Goal: Check status: Check status

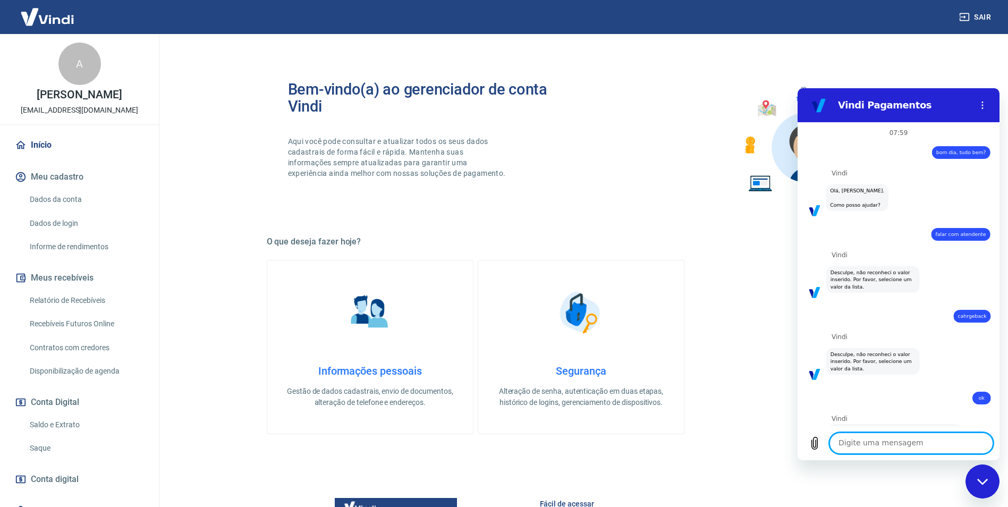
scroll to position [1953, 0]
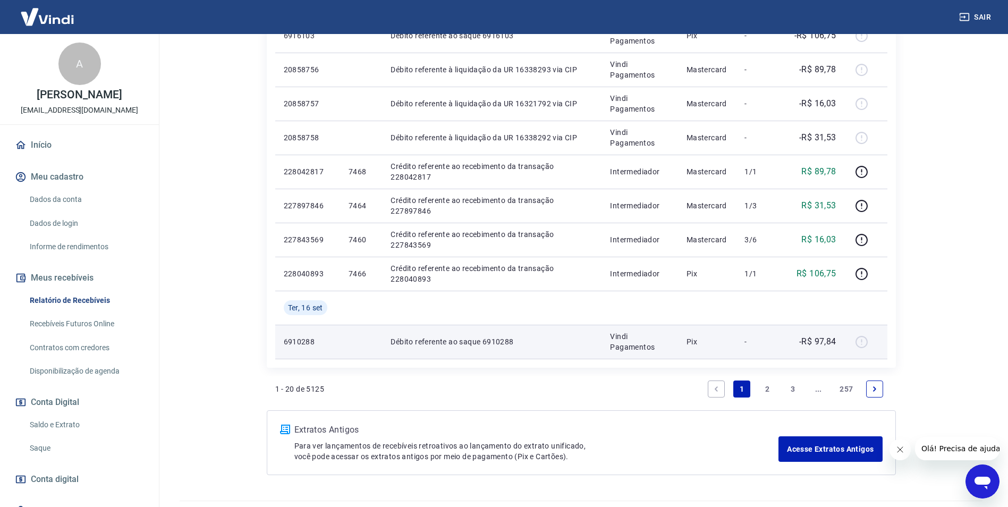
scroll to position [787, 0]
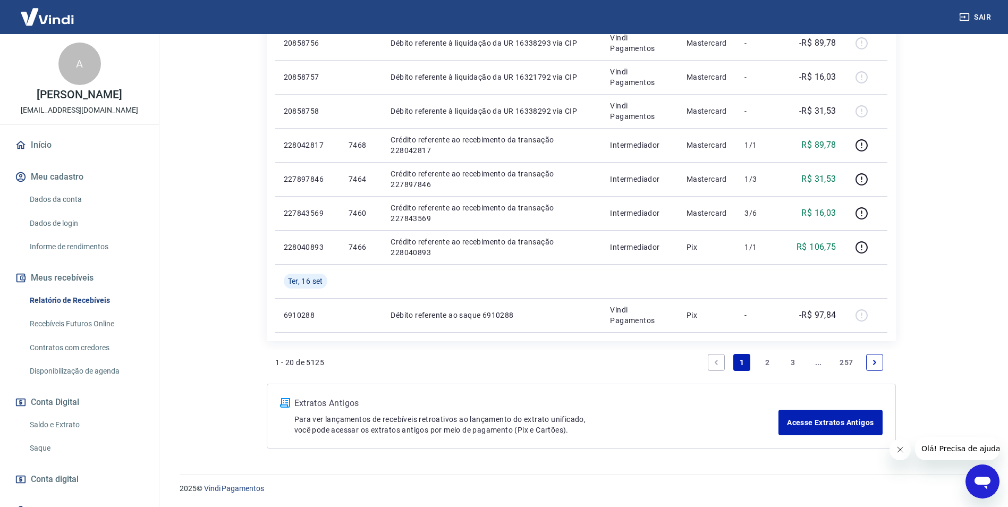
click at [878, 361] on link "Next page" at bounding box center [874, 362] width 17 height 17
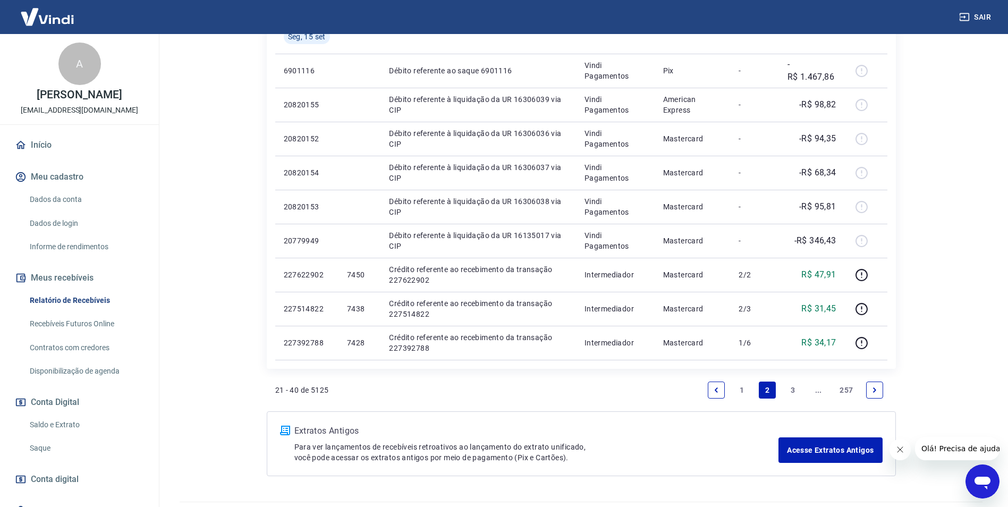
scroll to position [685, 0]
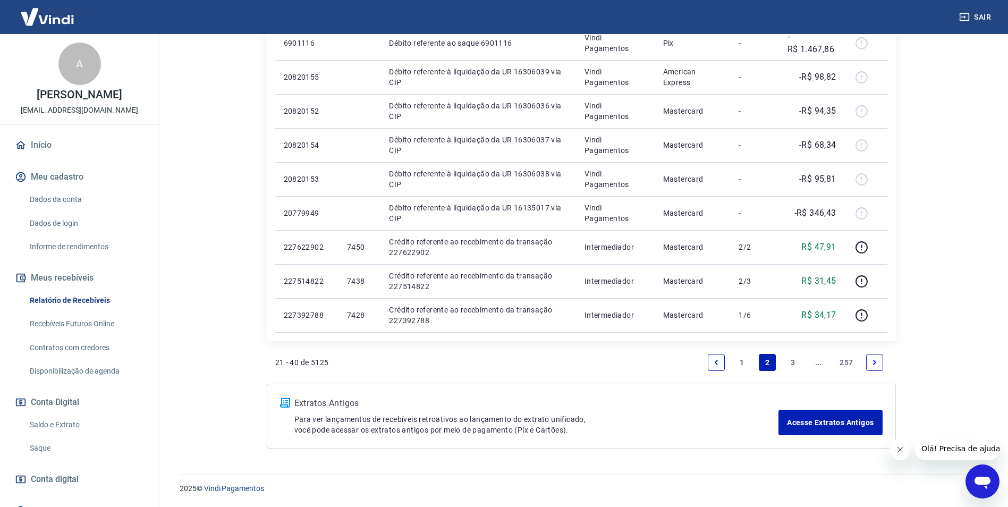
click at [879, 364] on link "Next page" at bounding box center [874, 362] width 17 height 17
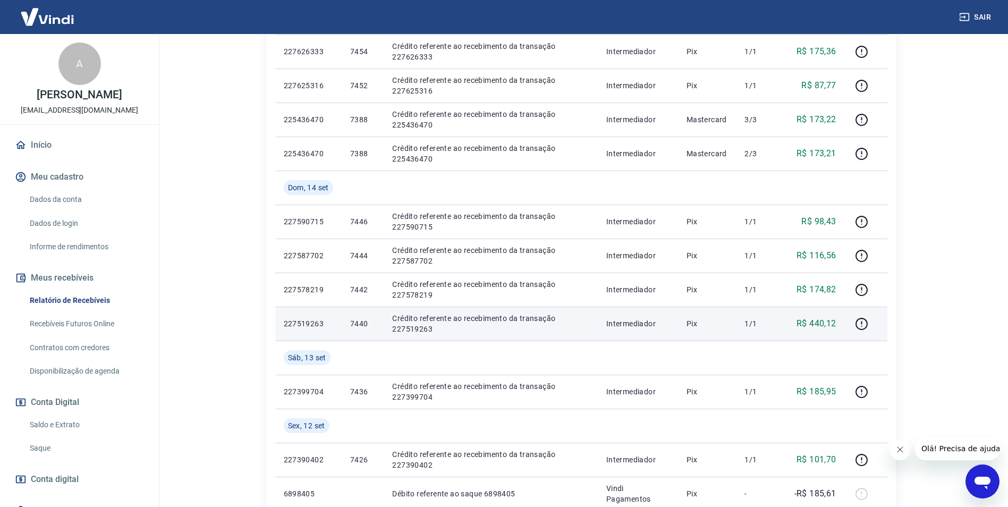
scroll to position [744, 0]
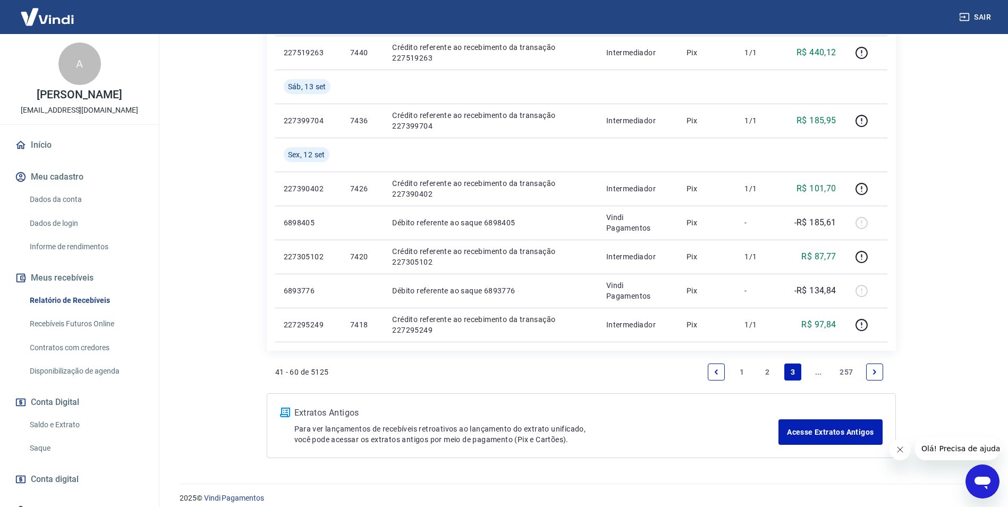
click at [876, 372] on icon "Next page" at bounding box center [874, 371] width 7 height 7
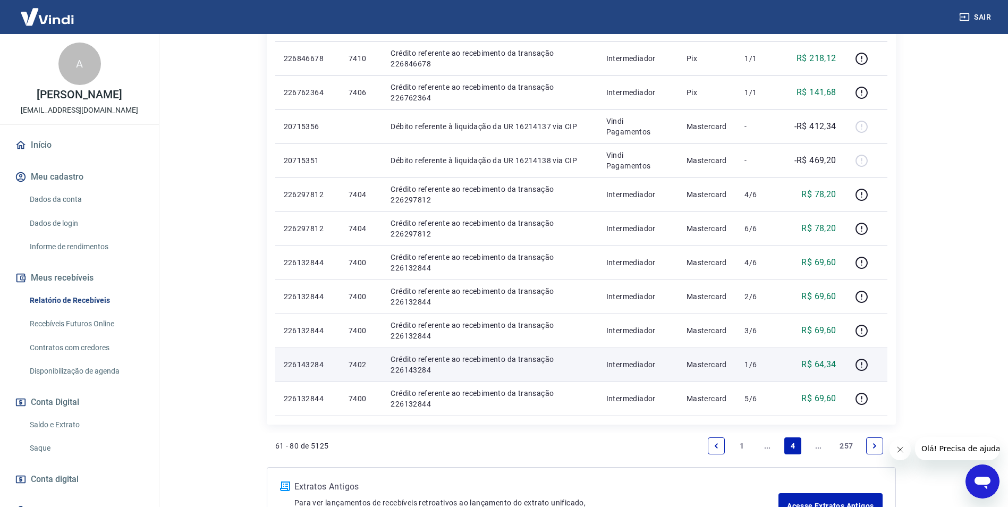
scroll to position [637, 0]
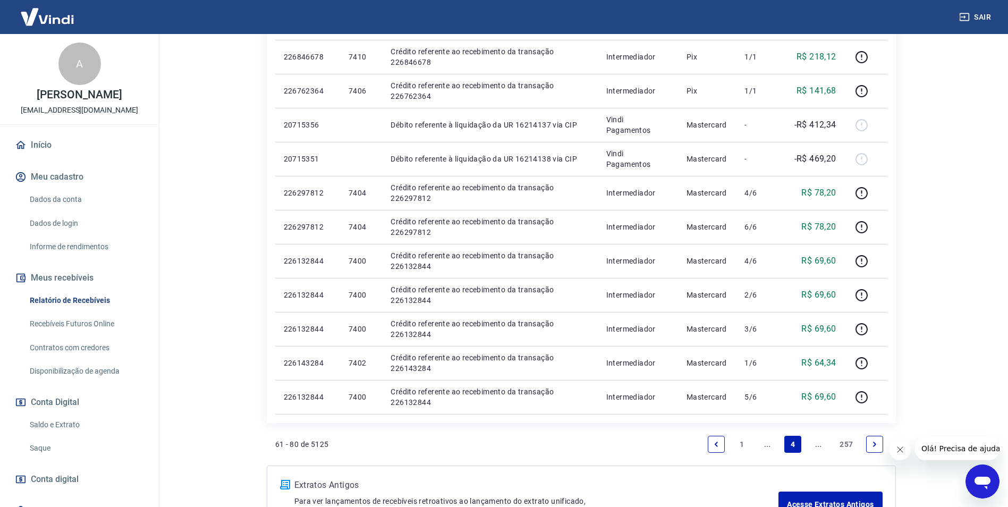
click at [866, 439] on link "Next page" at bounding box center [874, 444] width 17 height 17
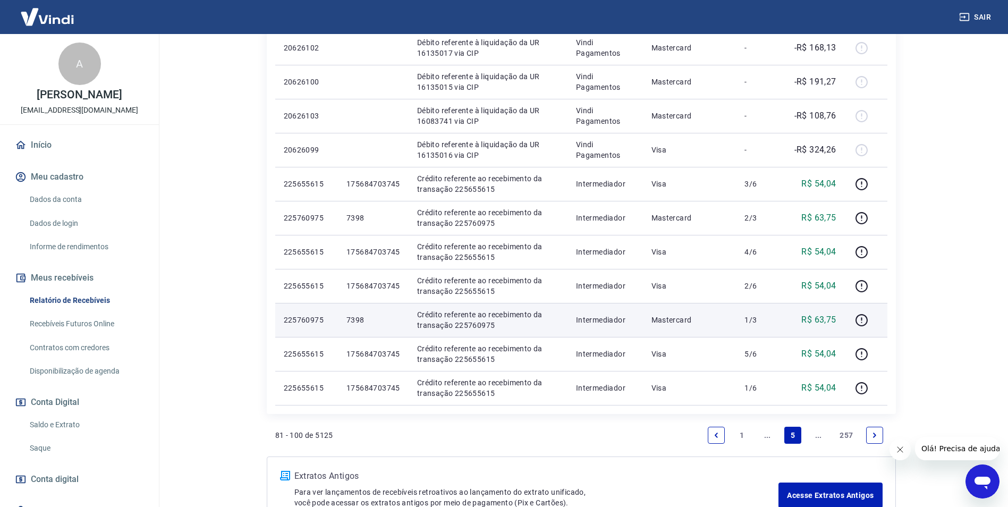
scroll to position [719, 0]
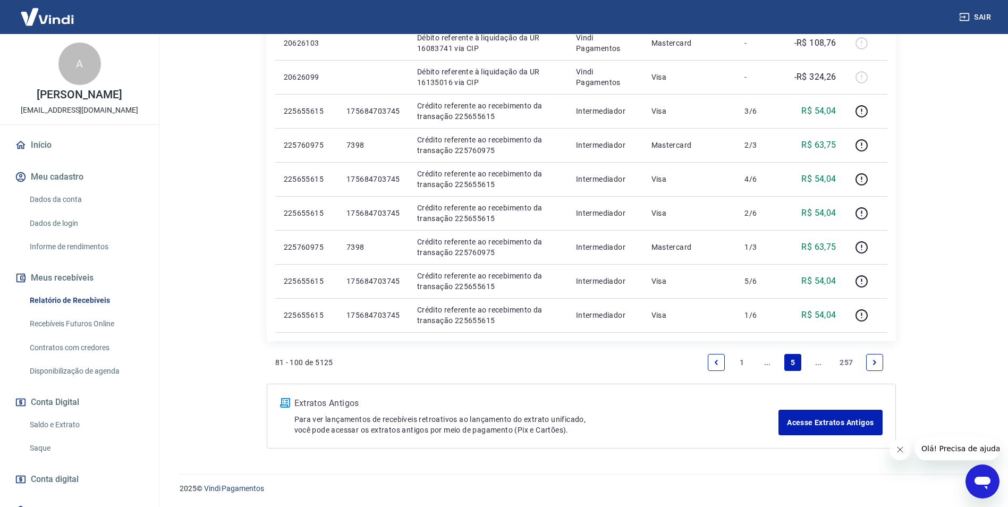
click at [876, 364] on icon "Next page" at bounding box center [874, 362] width 7 height 7
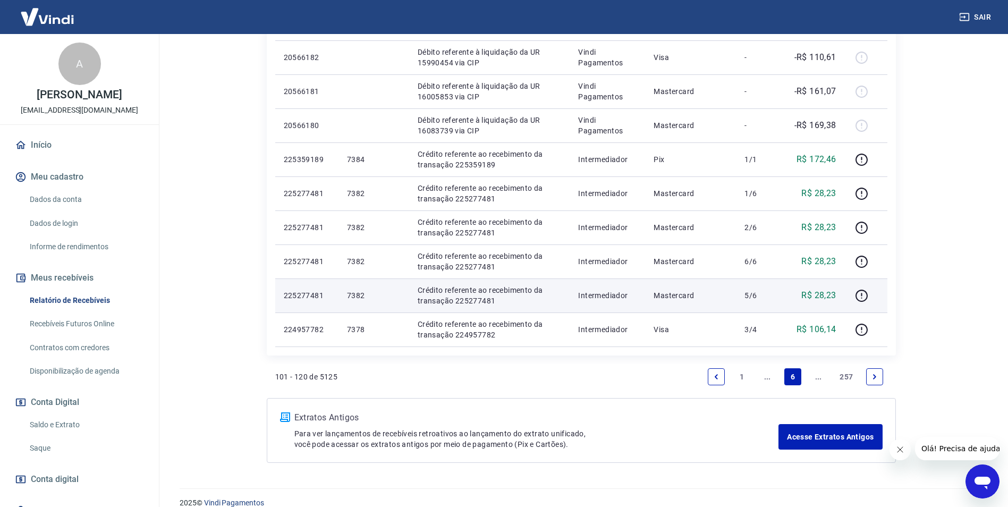
scroll to position [719, 0]
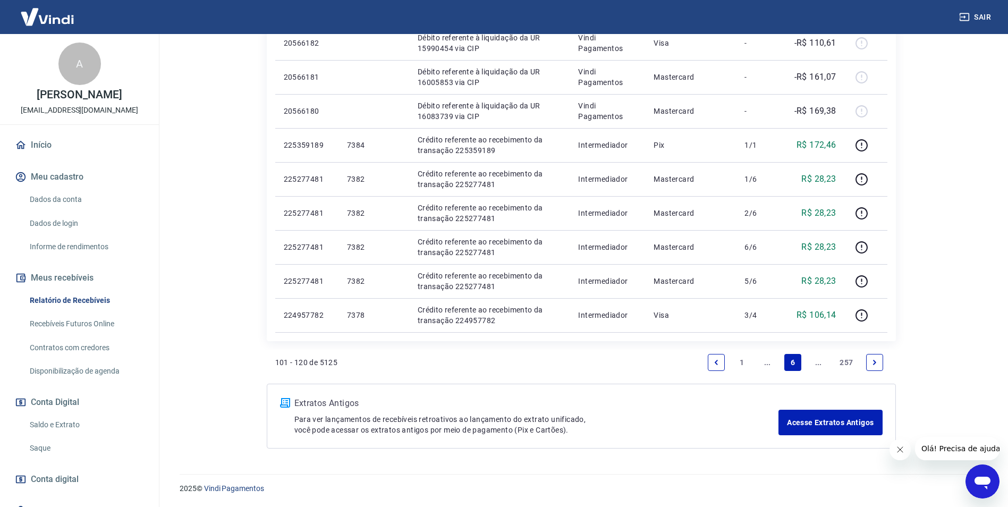
click at [879, 360] on link "Next page" at bounding box center [874, 362] width 17 height 17
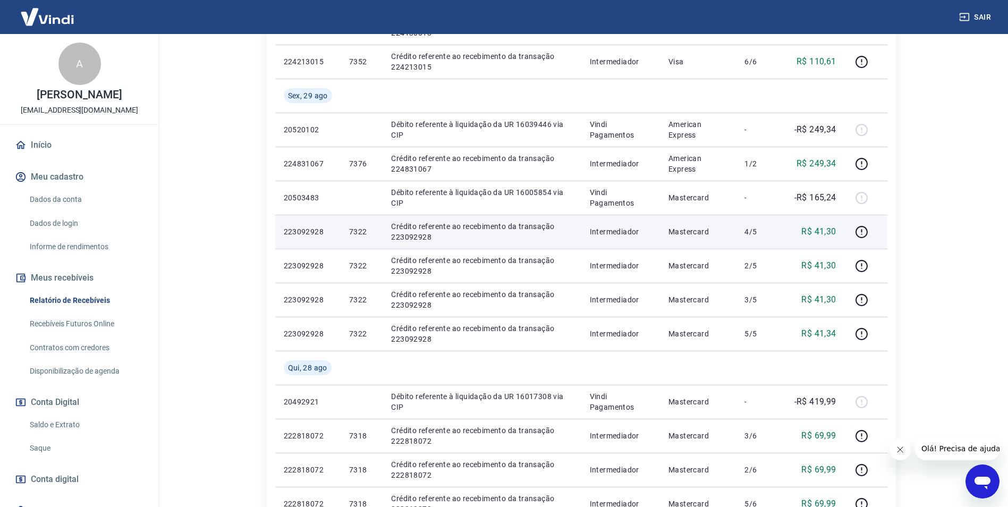
scroll to position [691, 0]
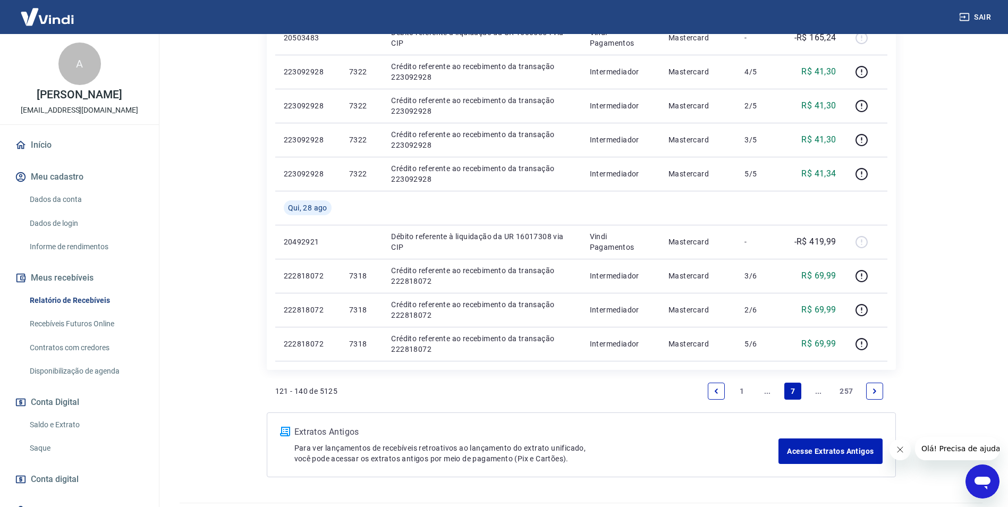
click at [874, 389] on icon "Next page" at bounding box center [874, 390] width 3 height 5
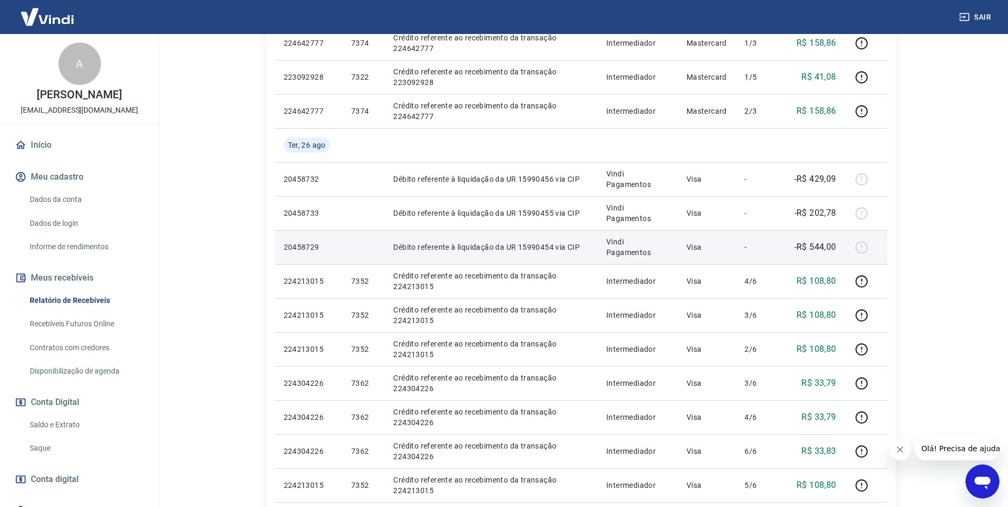
scroll to position [637, 0]
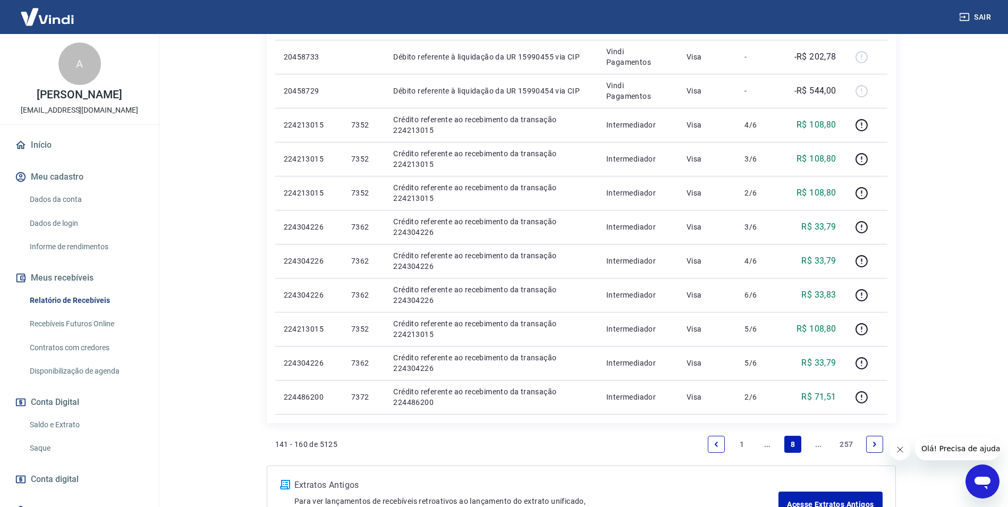
click at [870, 441] on link "Next page" at bounding box center [874, 444] width 17 height 17
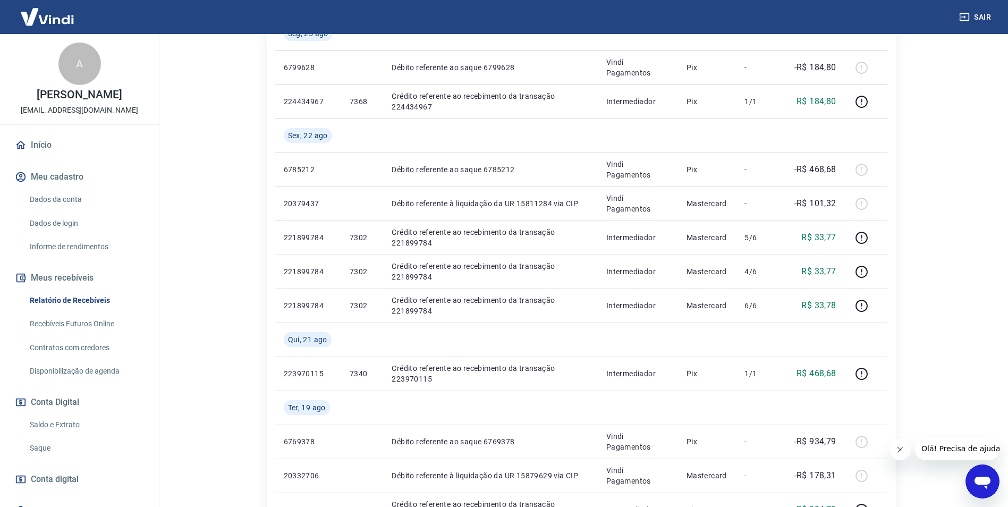
scroll to position [744, 0]
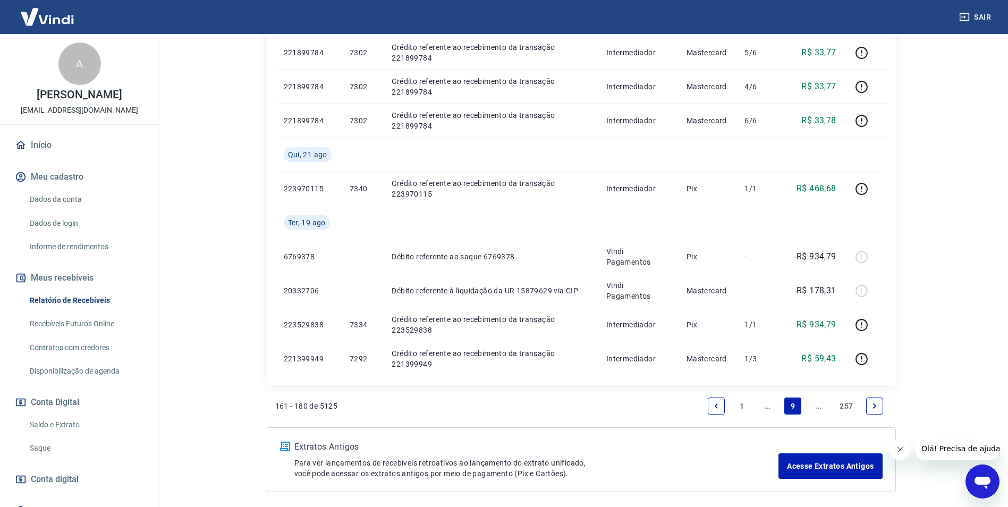
click at [874, 405] on icon "Next page" at bounding box center [874, 405] width 7 height 7
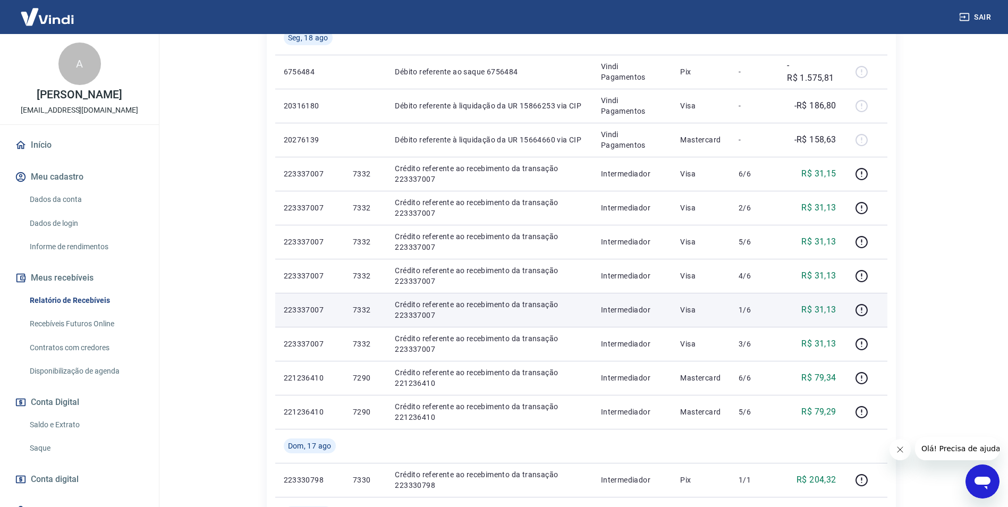
scroll to position [691, 0]
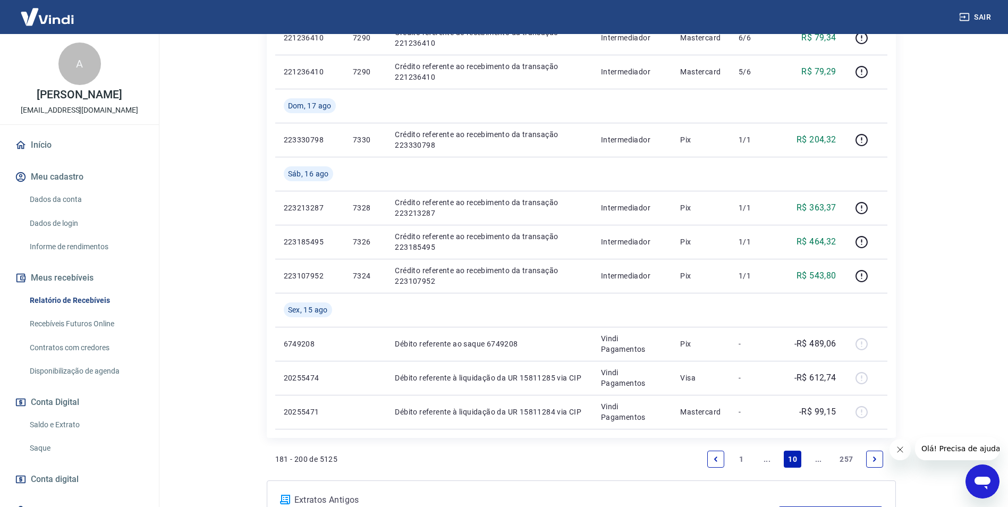
click at [870, 459] on link "Next page" at bounding box center [874, 458] width 17 height 17
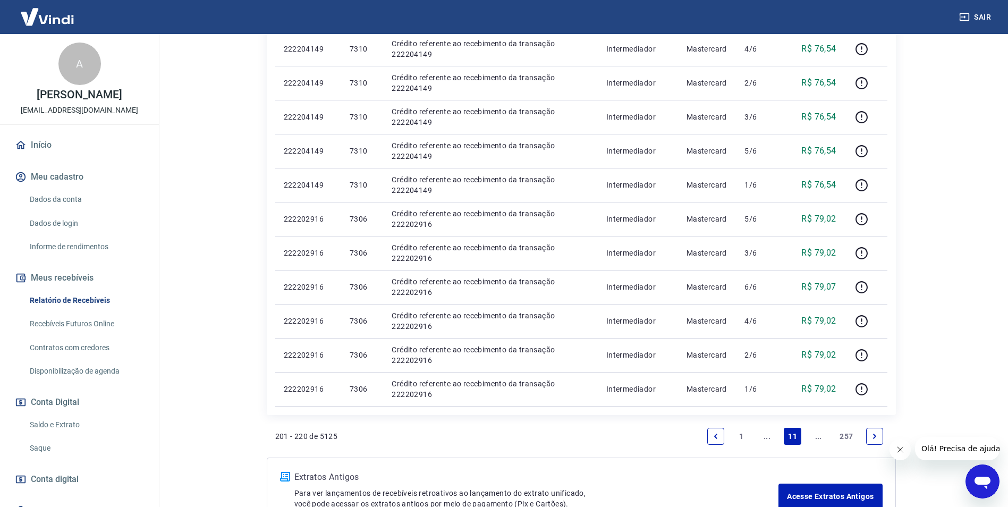
scroll to position [753, 0]
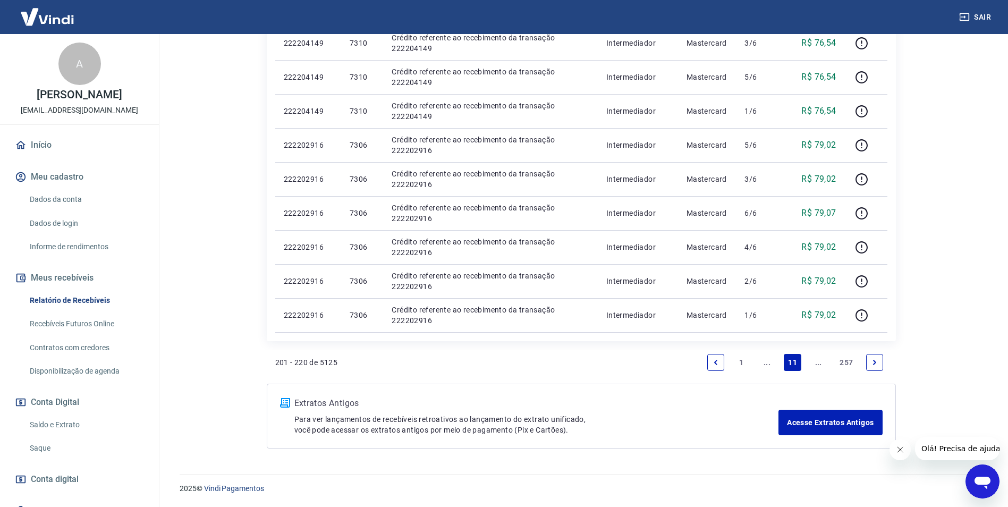
click at [719, 364] on icon "Previous page" at bounding box center [715, 362] width 7 height 7
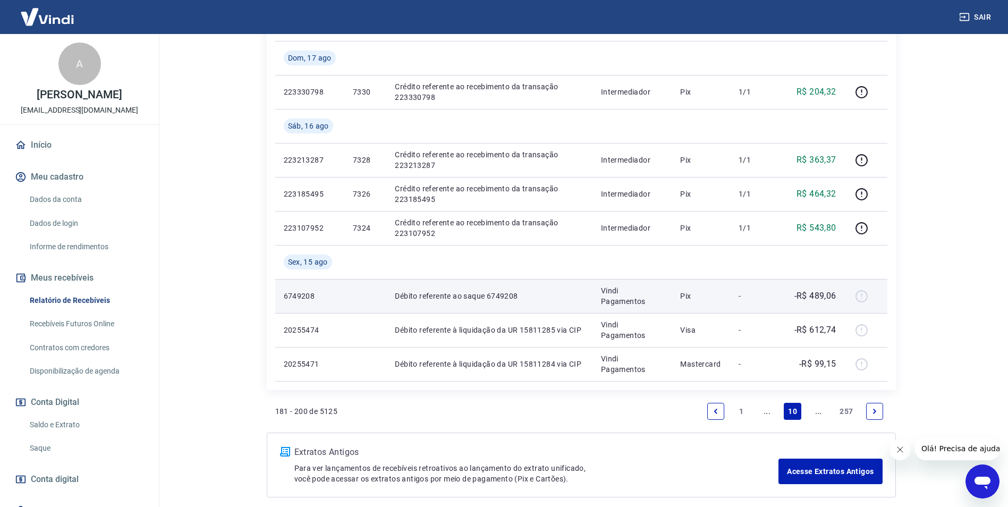
scroll to position [744, 0]
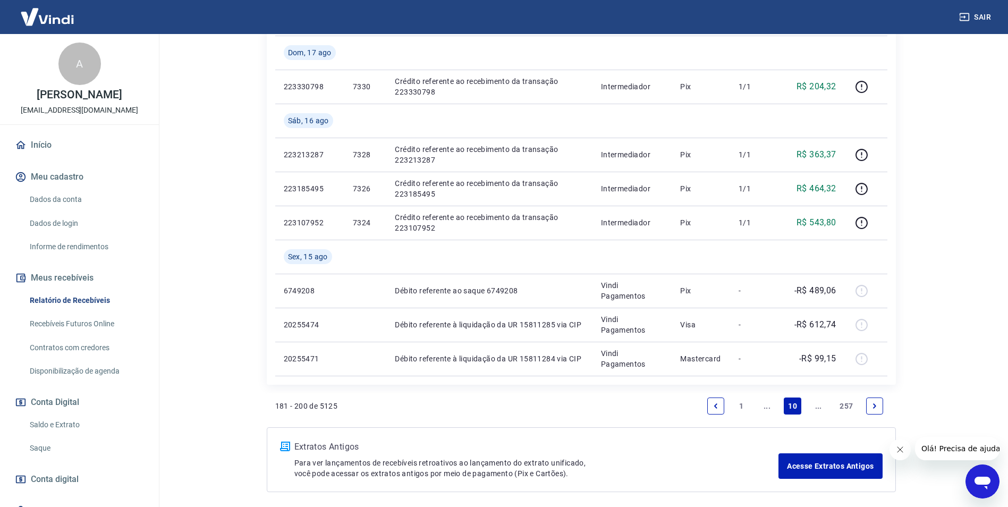
click at [873, 406] on icon "Next page" at bounding box center [874, 405] width 7 height 7
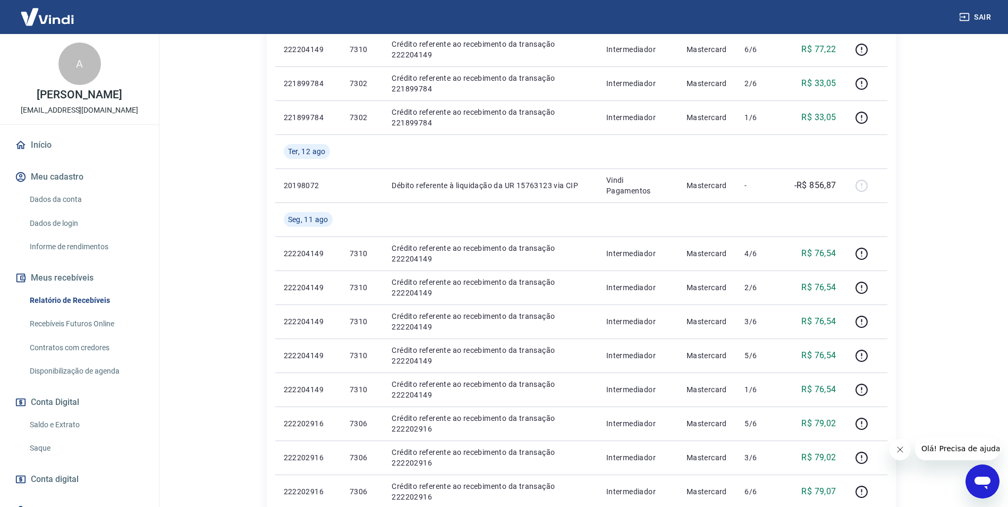
scroll to position [637, 0]
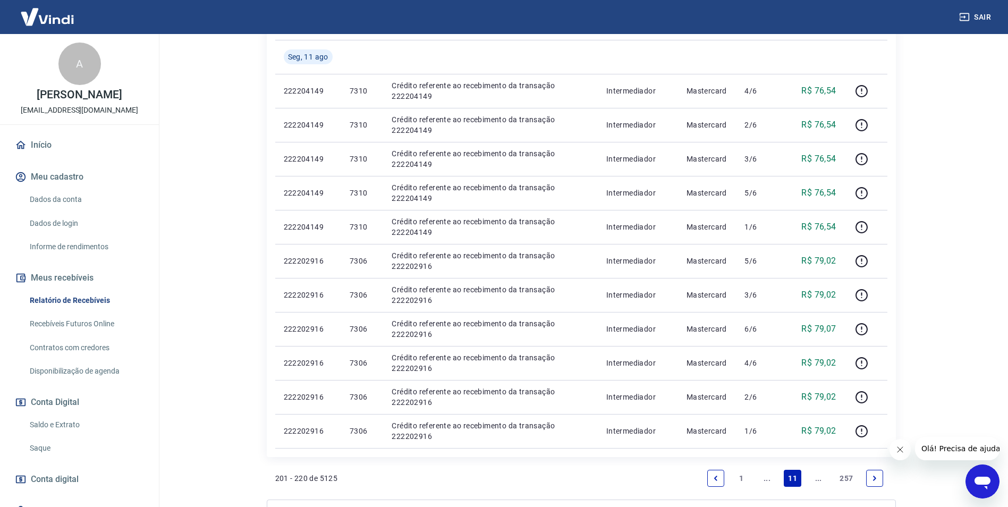
click at [876, 482] on link "Next page" at bounding box center [874, 478] width 17 height 17
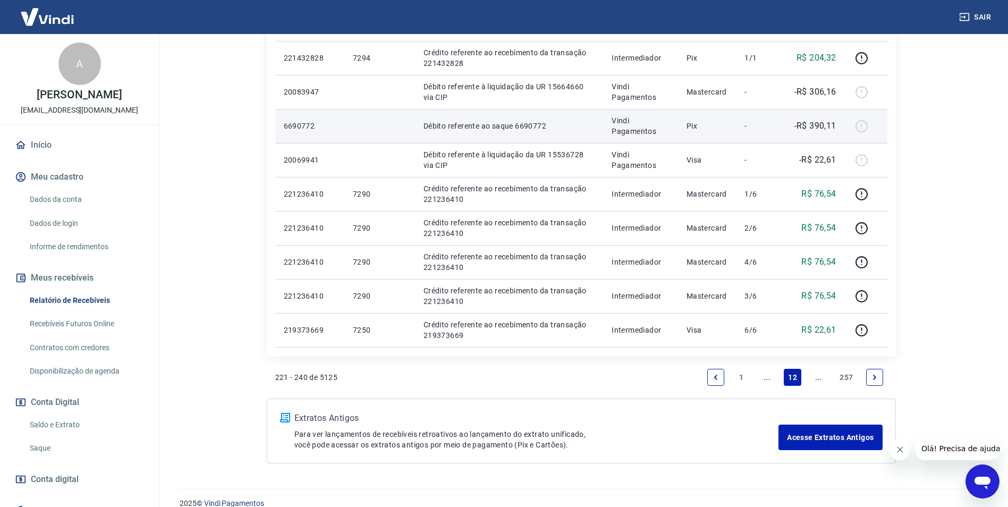
scroll to position [821, 0]
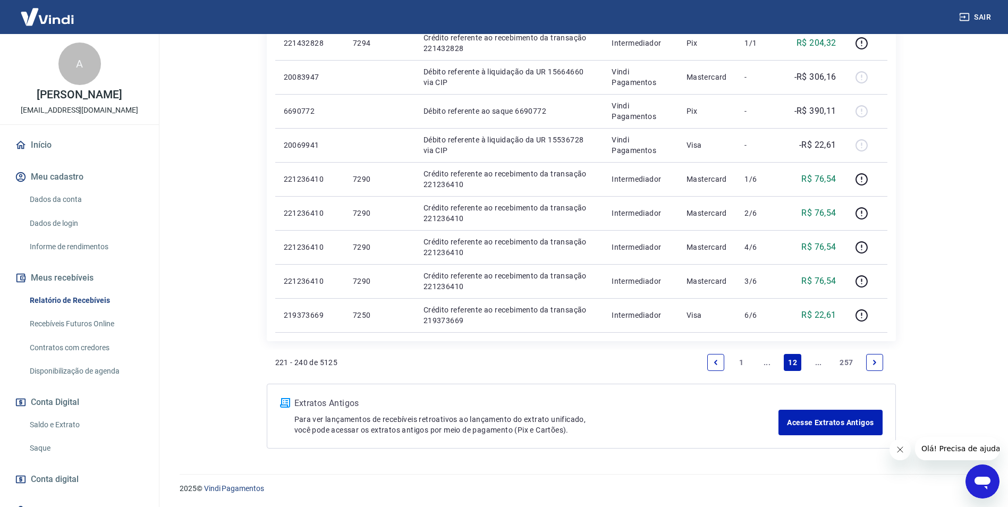
click at [879, 359] on link "Next page" at bounding box center [874, 362] width 17 height 17
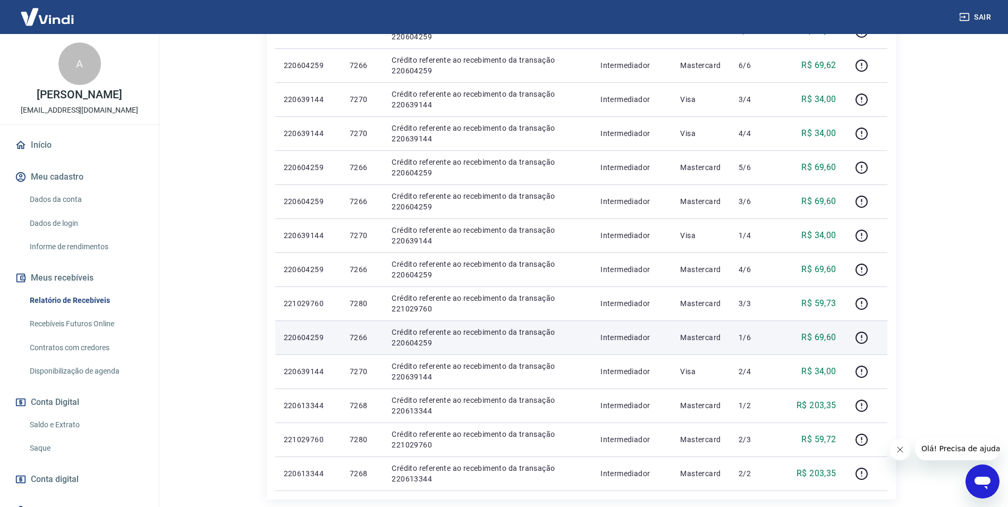
scroll to position [531, 0]
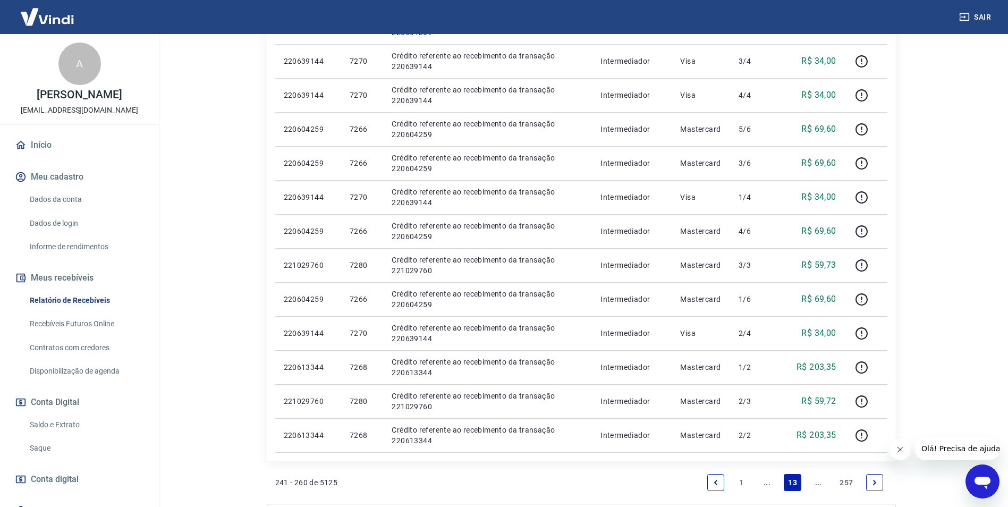
click at [879, 486] on link "Next page" at bounding box center [874, 482] width 17 height 17
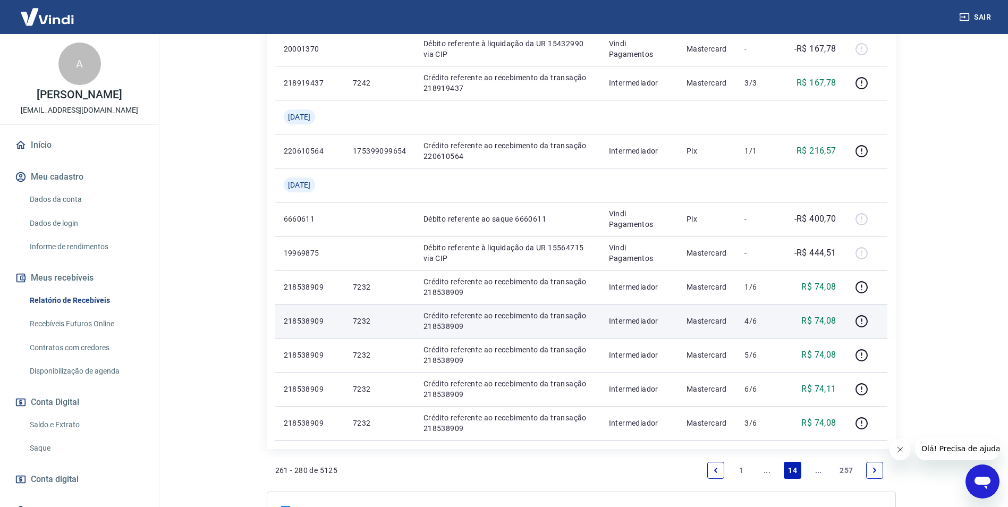
scroll to position [744, 0]
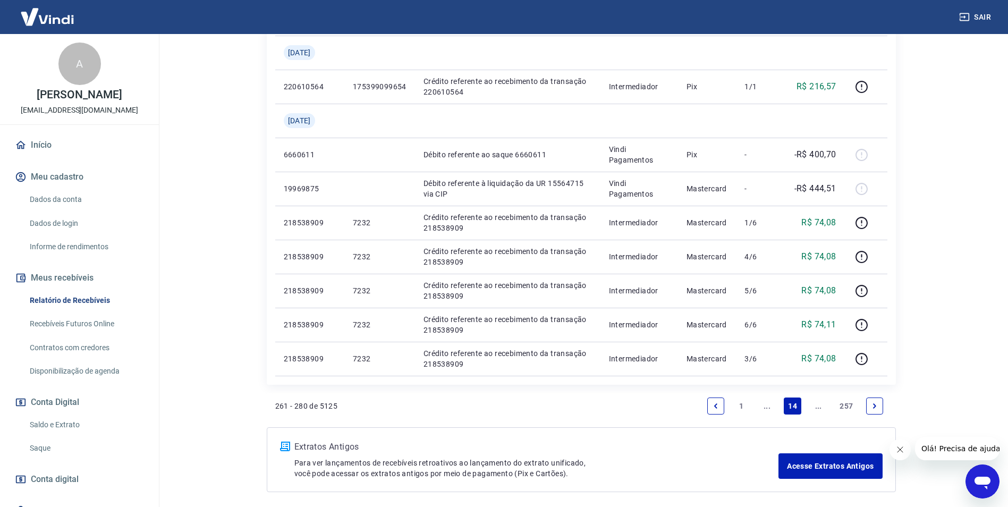
click at [873, 404] on icon "Next page" at bounding box center [874, 405] width 3 height 5
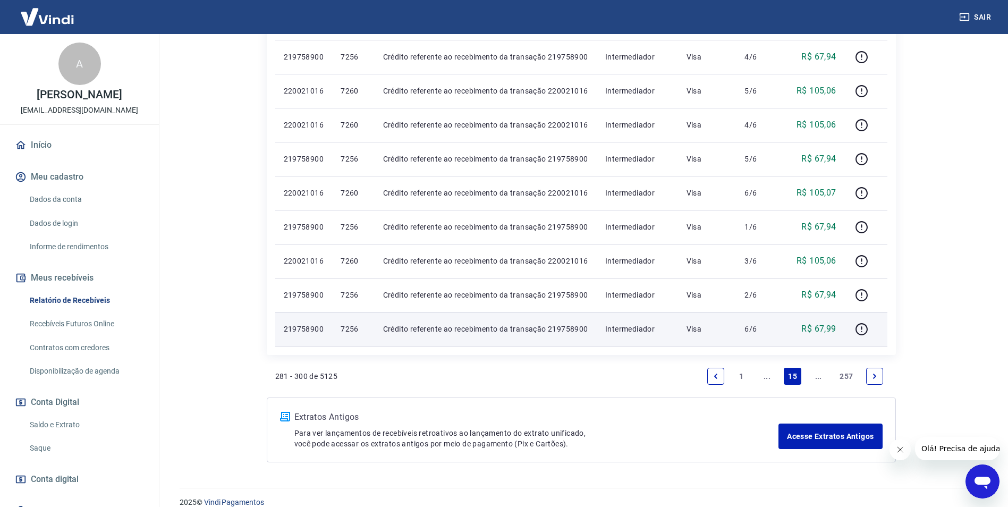
scroll to position [719, 0]
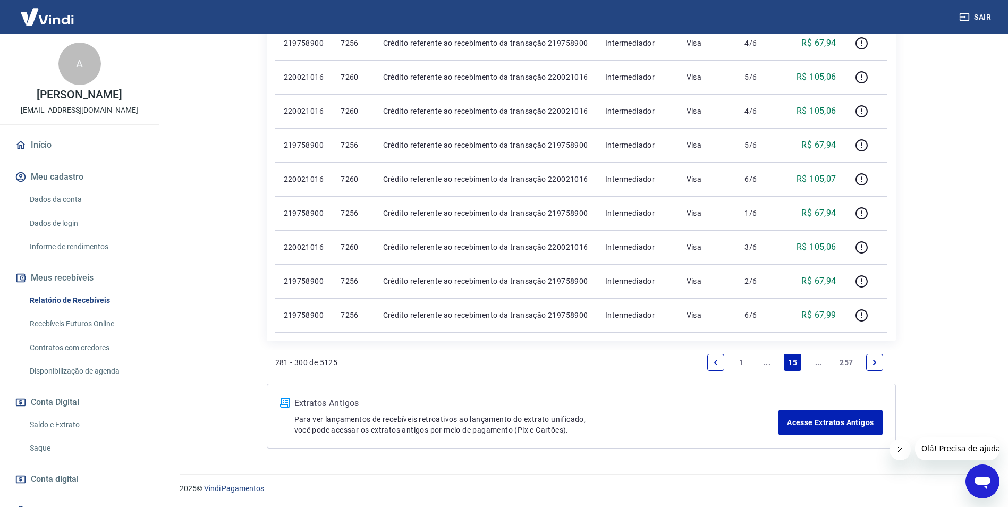
click at [878, 364] on icon "Next page" at bounding box center [874, 362] width 7 height 7
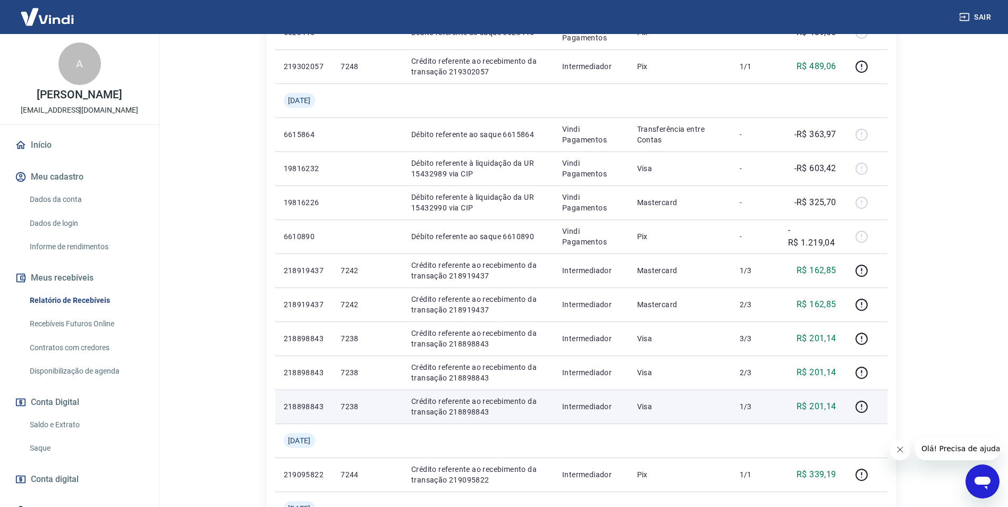
scroll to position [531, 0]
